Goal: Transaction & Acquisition: Purchase product/service

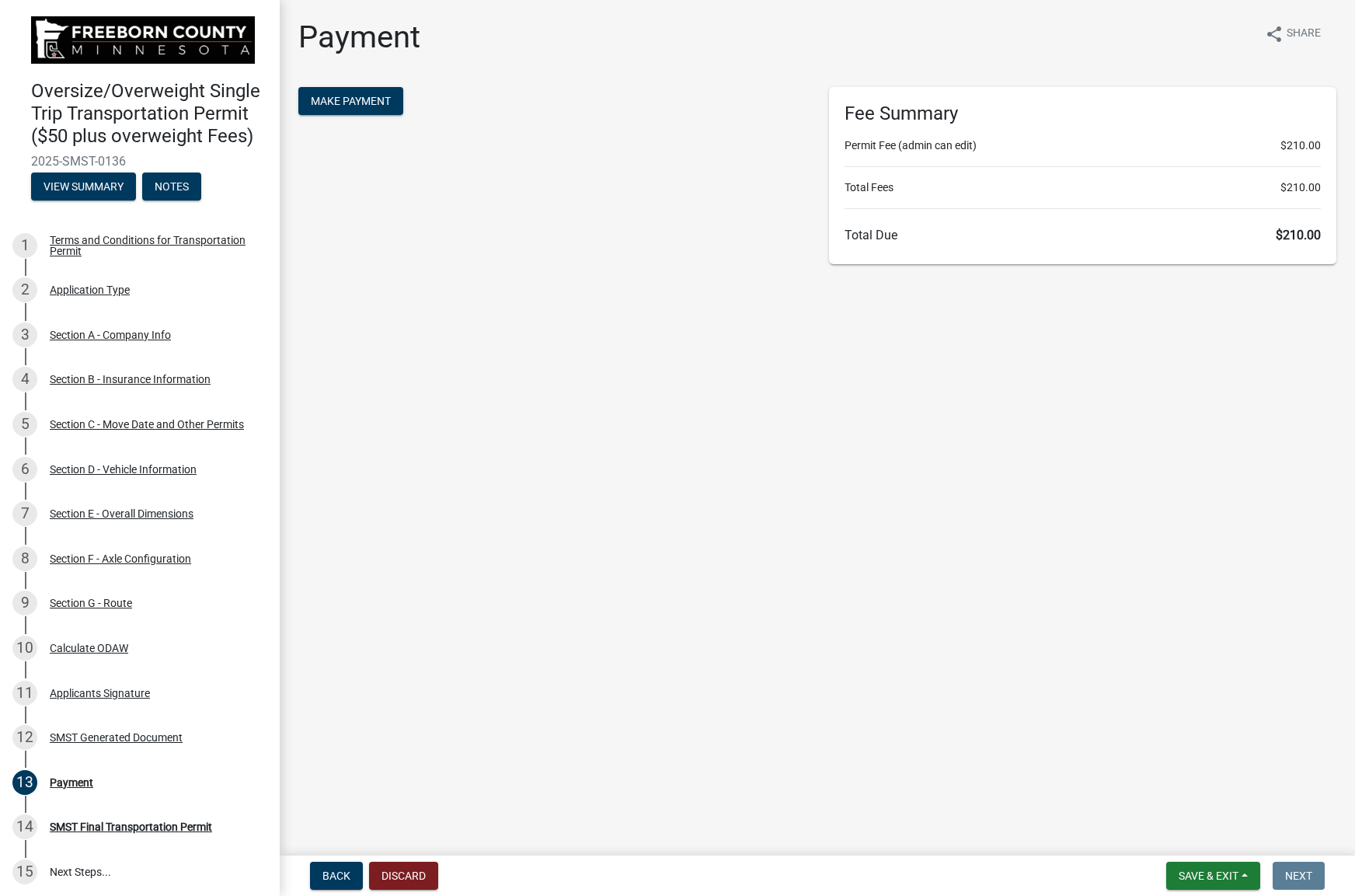
click at [338, 87] on div "Payment share Share Make Payment Fee Summary Permit Fee (admin can edit) $210.0…" at bounding box center [817, 148] width 1062 height 260
click at [351, 95] on span "Make Payment" at bounding box center [350, 101] width 80 height 13
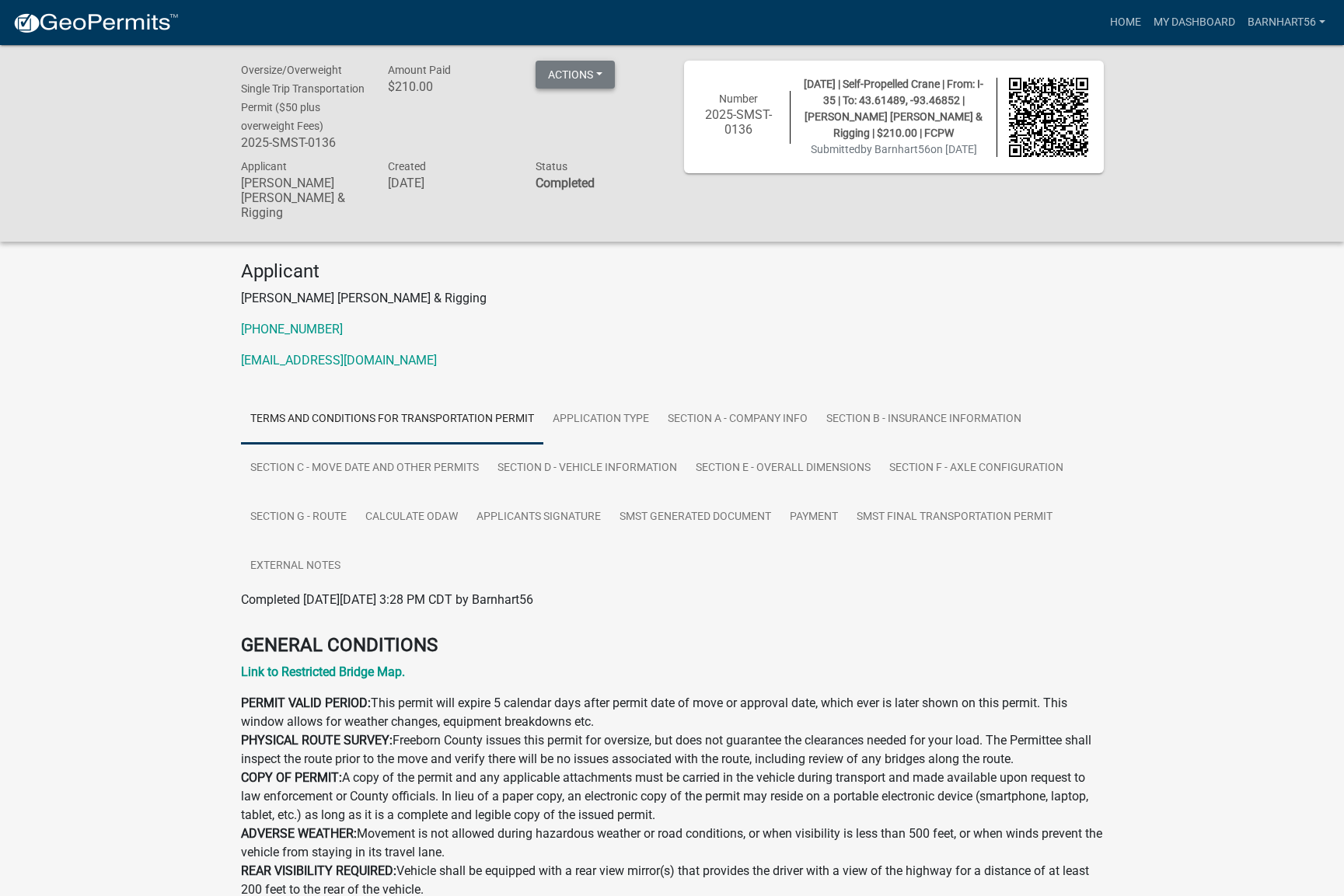
click at [591, 75] on button "Actions" at bounding box center [575, 74] width 79 height 28
click at [610, 153] on link "Printer Friendly" at bounding box center [597, 152] width 125 height 37
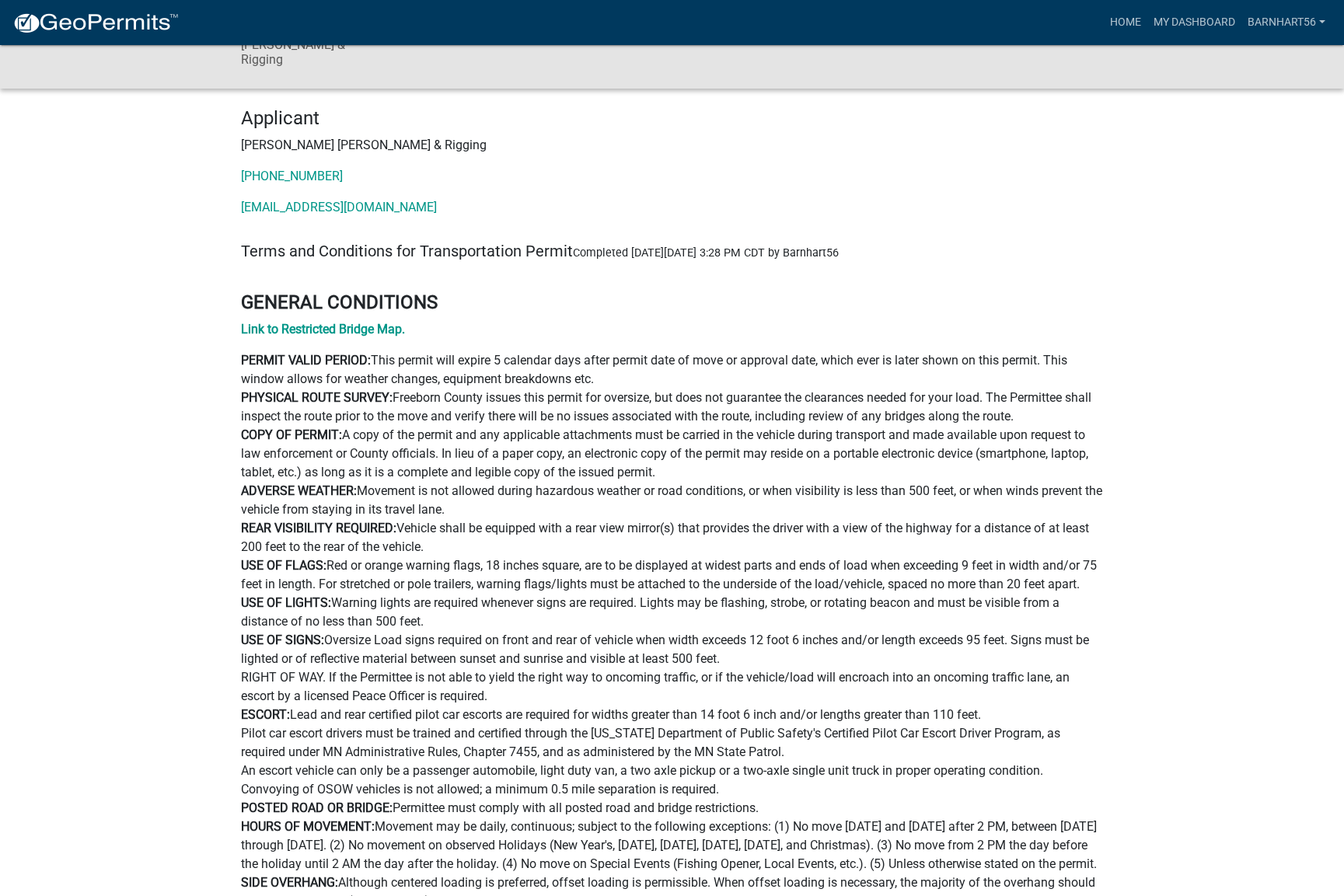
scroll to position [156, 0]
